Goal: Information Seeking & Learning: Learn about a topic

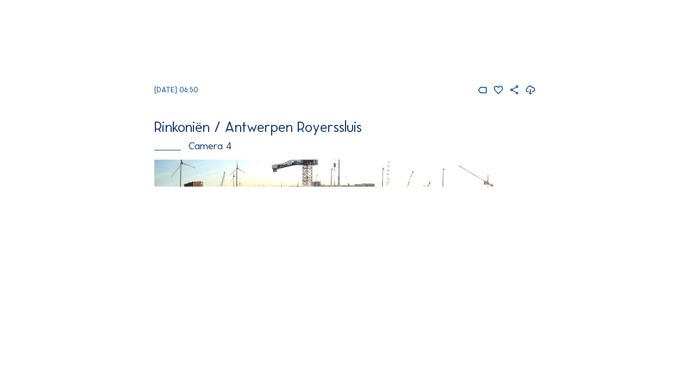
scroll to position [1168, 0]
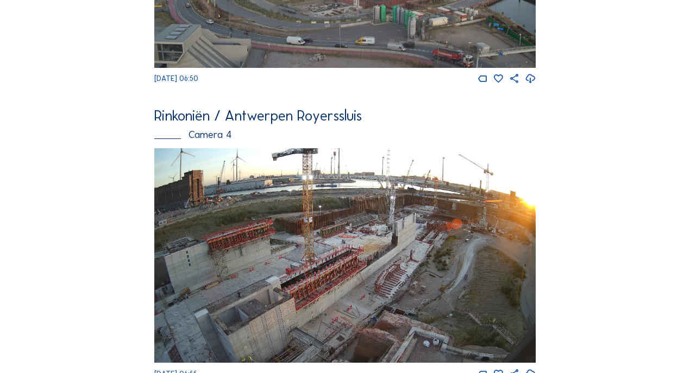
click at [453, 270] on img at bounding box center [344, 255] width 381 height 214
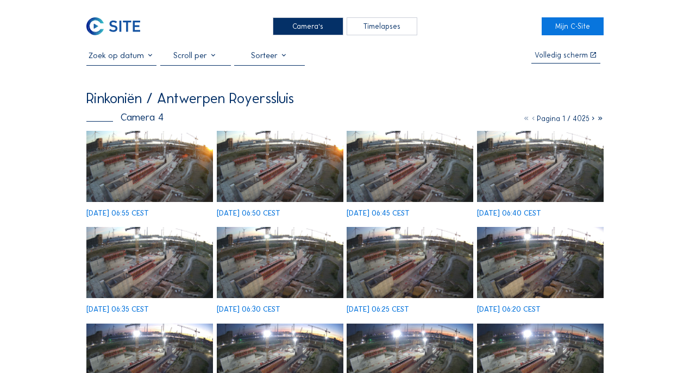
click at [157, 227] on div "[DATE] 06:35 CEST" at bounding box center [149, 270] width 127 height 86
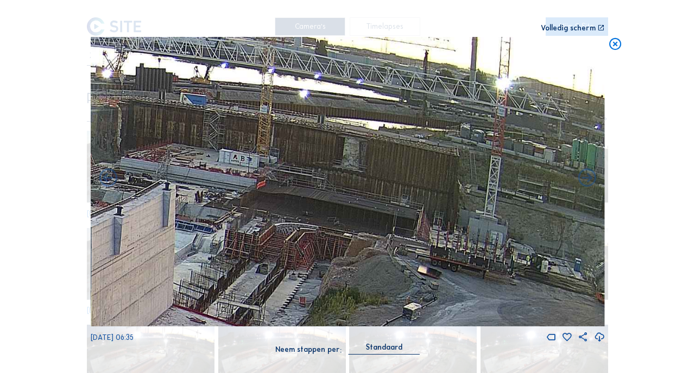
drag, startPoint x: 509, startPoint y: 149, endPoint x: 374, endPoint y: 236, distance: 161.5
click at [375, 237] on img at bounding box center [348, 181] width 514 height 289
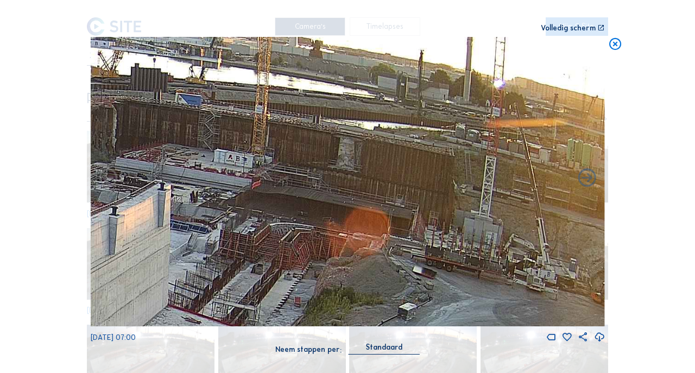
click at [615, 45] on icon at bounding box center [615, 44] width 15 height 15
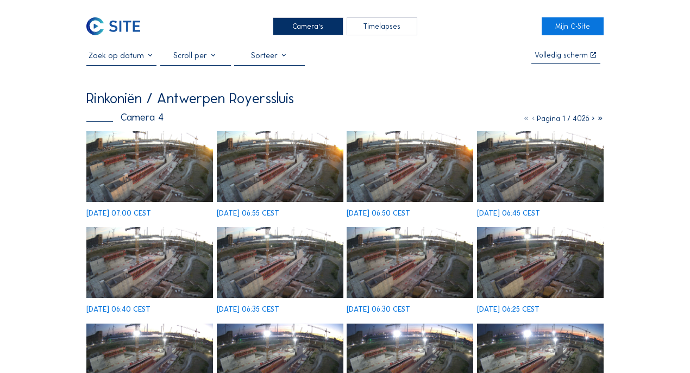
click at [331, 26] on div "Camera's" at bounding box center [308, 26] width 71 height 18
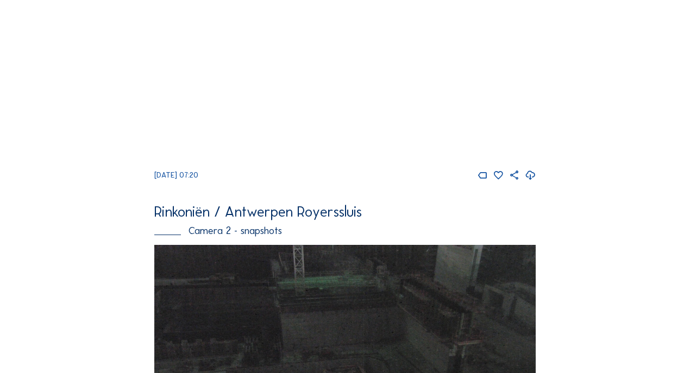
scroll to position [371, 0]
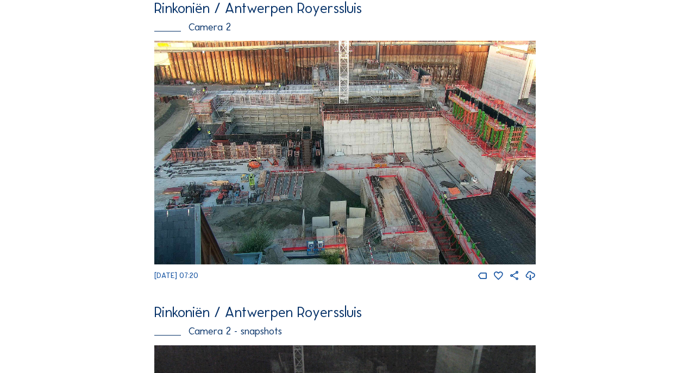
click at [353, 178] on img at bounding box center [344, 153] width 381 height 224
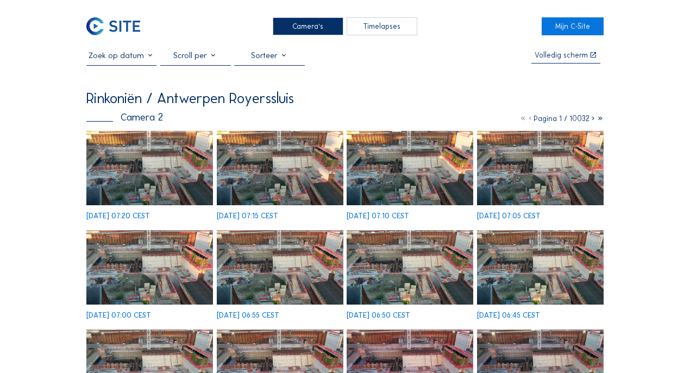
click at [138, 153] on div "[DATE] 07:20 CEST [DATE] 07:15 CEST [DATE] 07:10 CEST [DATE] 07:05 CEST [DATE] …" at bounding box center [344, 324] width 517 height 387
click at [142, 157] on div "[DATE] 07:20 CEST [DATE] 07:15 CEST [DATE] 07:10 CEST [DATE] 07:05 CEST [DATE] …" at bounding box center [344, 324] width 517 height 387
click at [143, 169] on img at bounding box center [149, 168] width 127 height 74
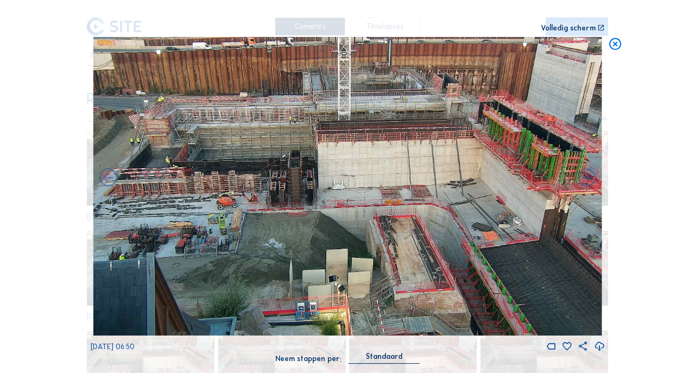
click at [619, 48] on icon at bounding box center [615, 44] width 15 height 15
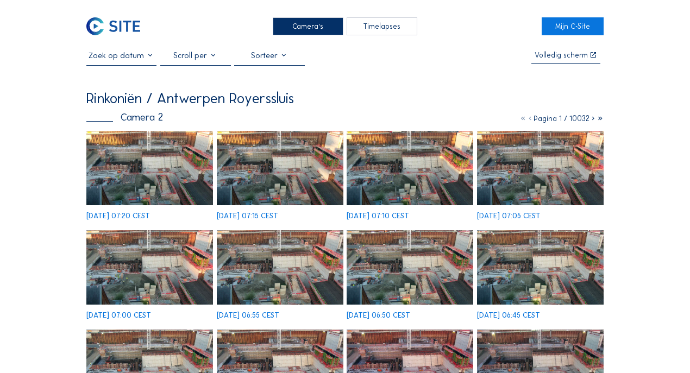
click at [319, 22] on div "Camera's" at bounding box center [308, 26] width 71 height 18
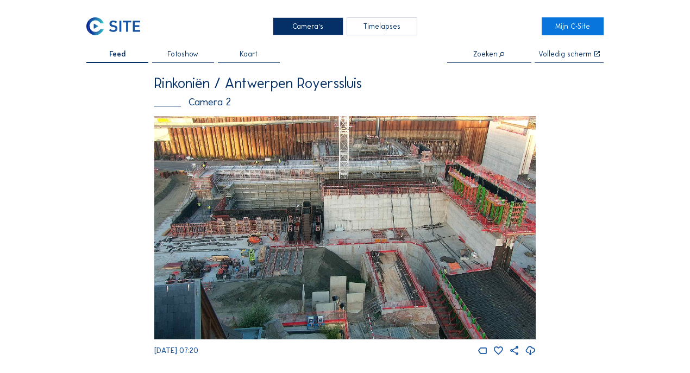
click at [337, 25] on div "Camera's" at bounding box center [308, 26] width 71 height 18
